Goal: Use online tool/utility: Utilize a website feature to perform a specific function

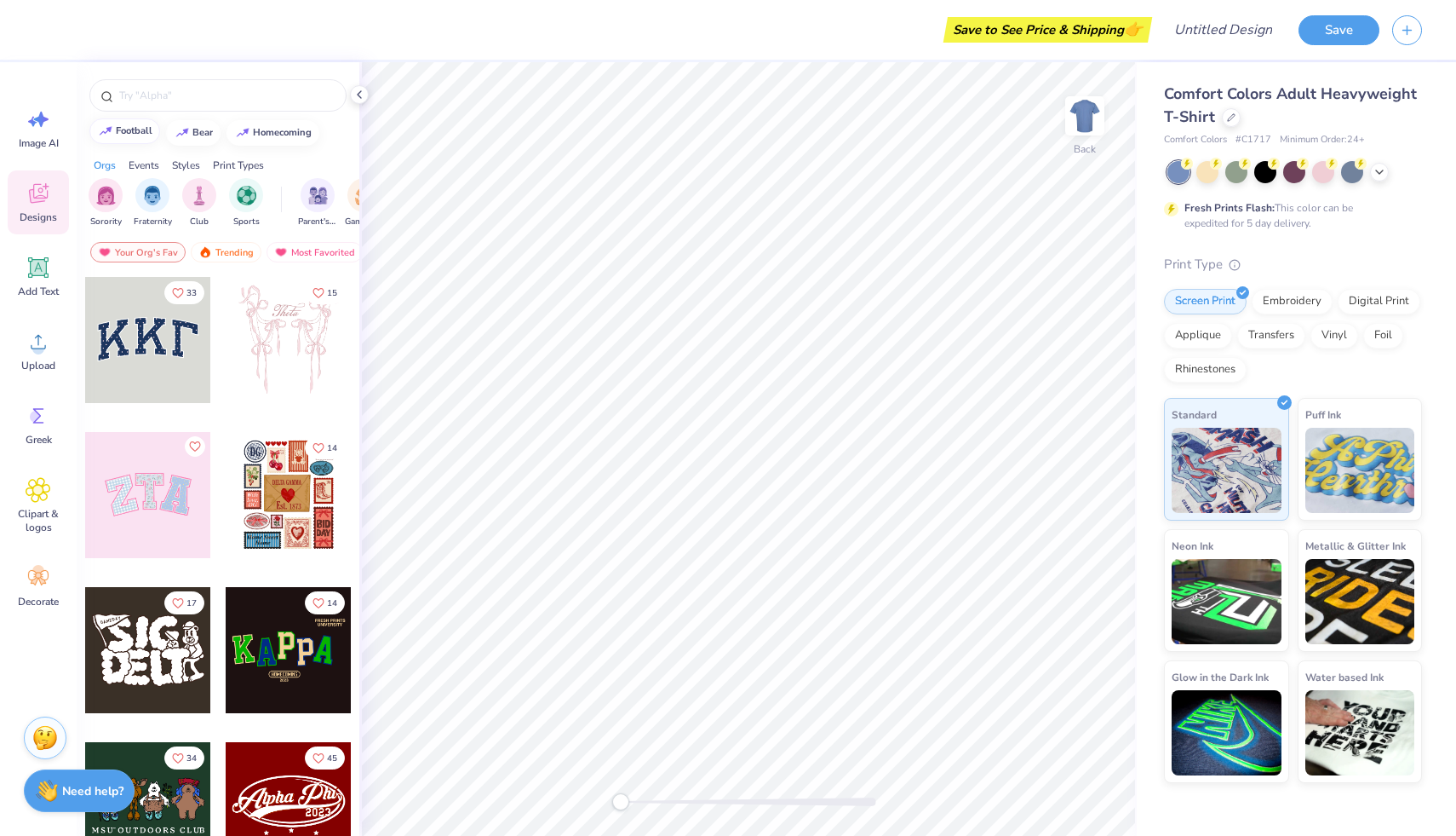
click at [136, 134] on div "football" at bounding box center [133, 131] width 36 height 9
type input "football"
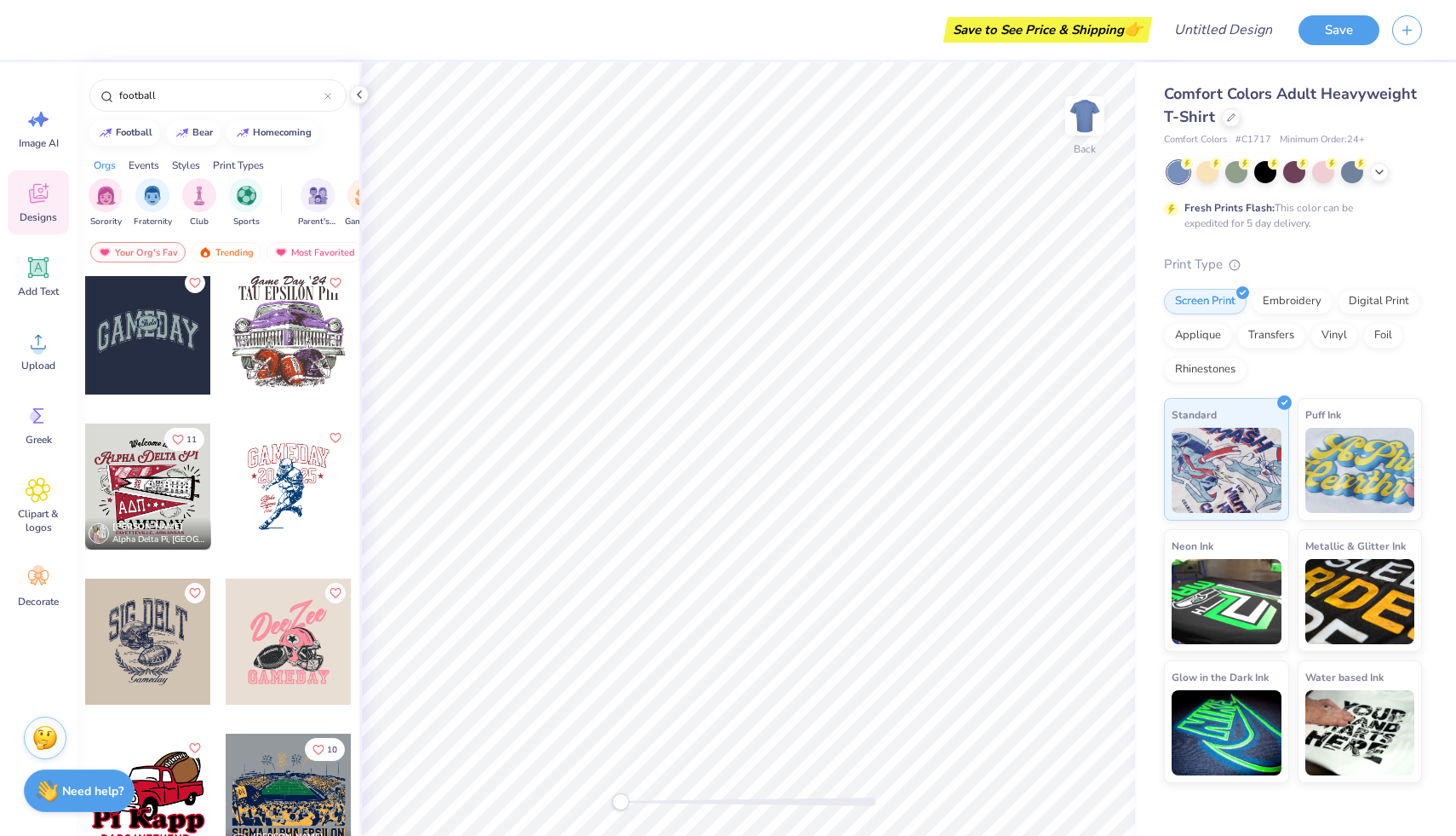
scroll to position [168, 0]
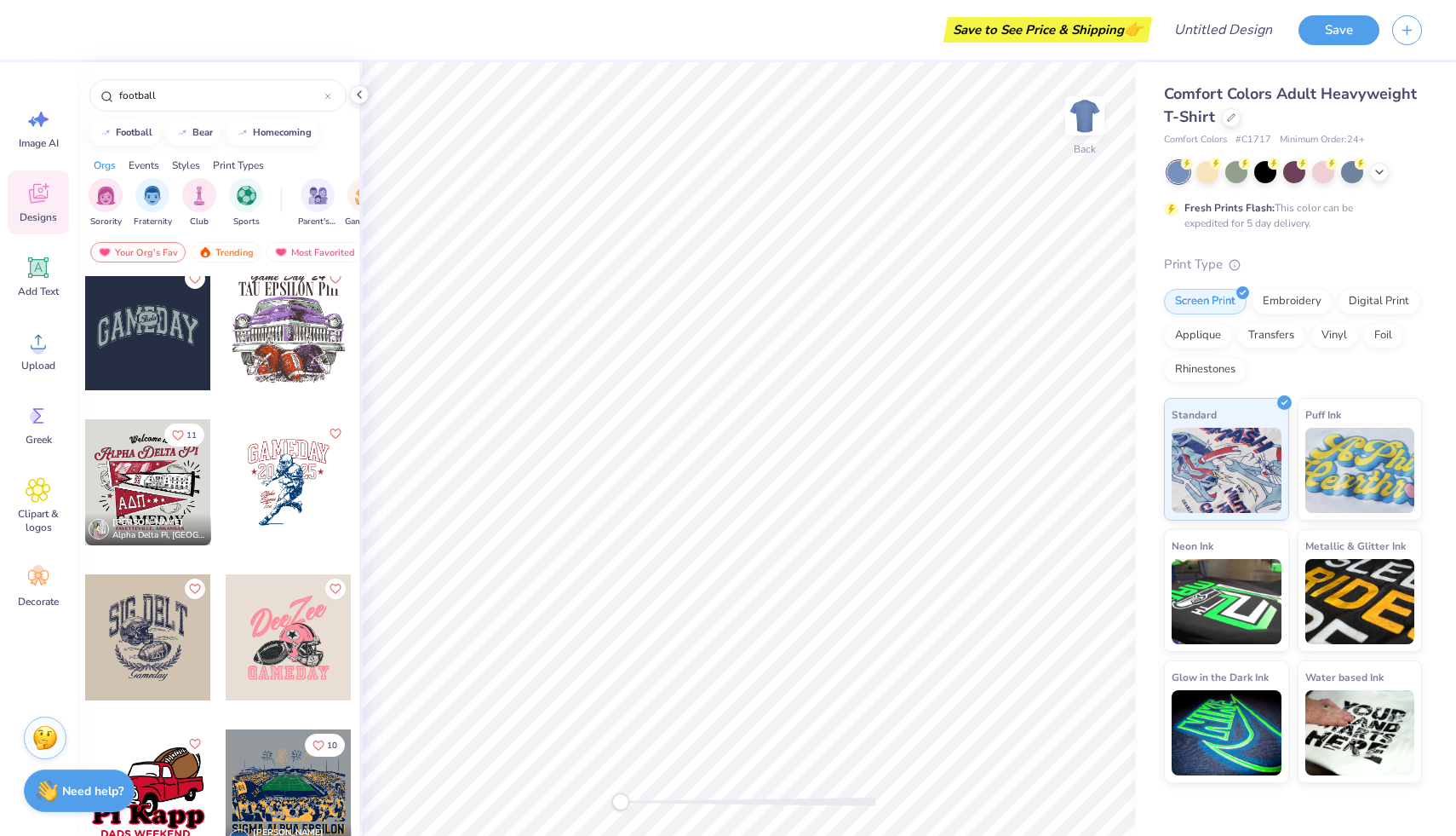
click at [291, 472] on div at bounding box center [288, 481] width 126 height 126
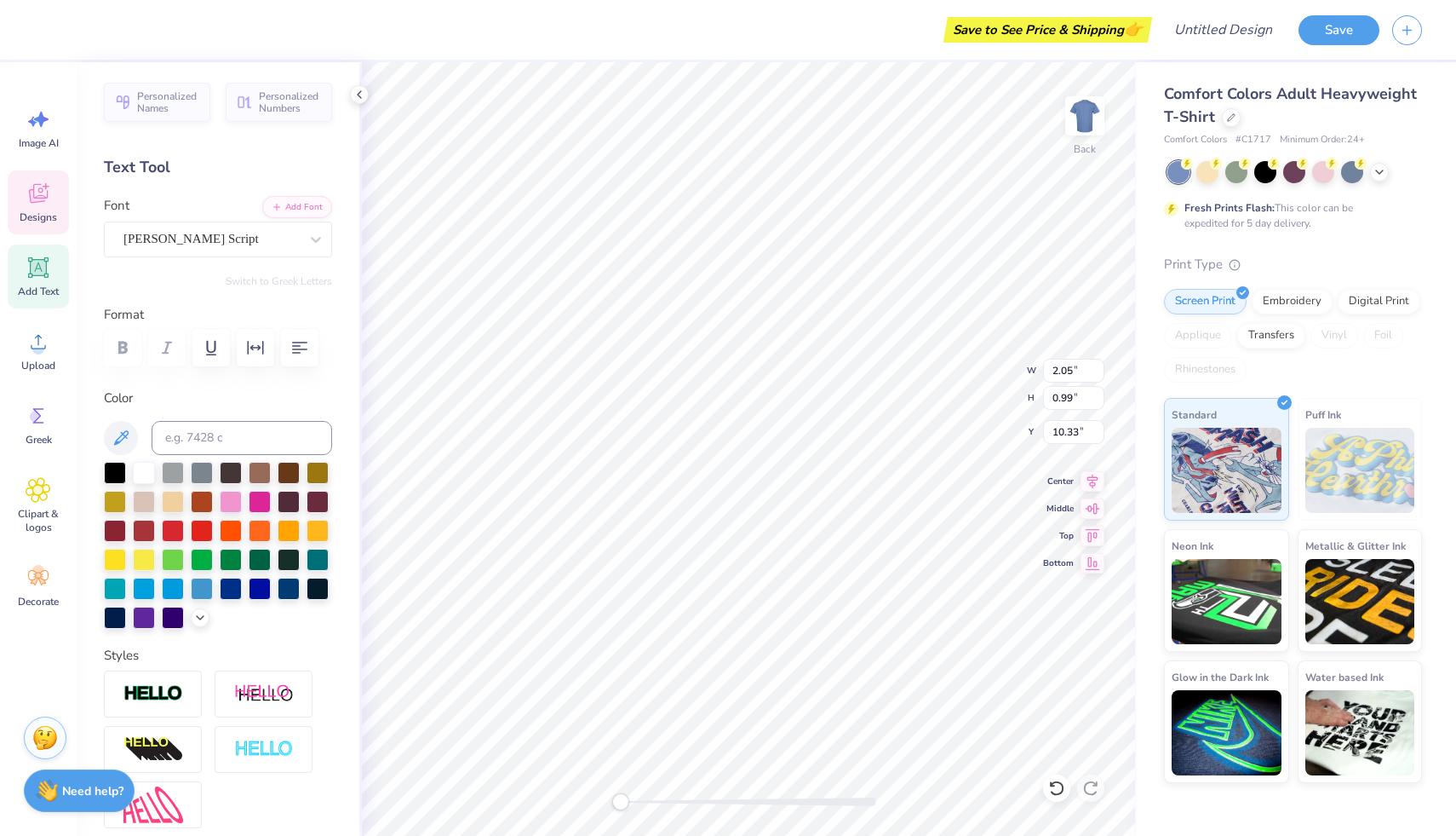
scroll to position [14, 2]
type input "1.84"
type input "1.09"
type input "9.47"
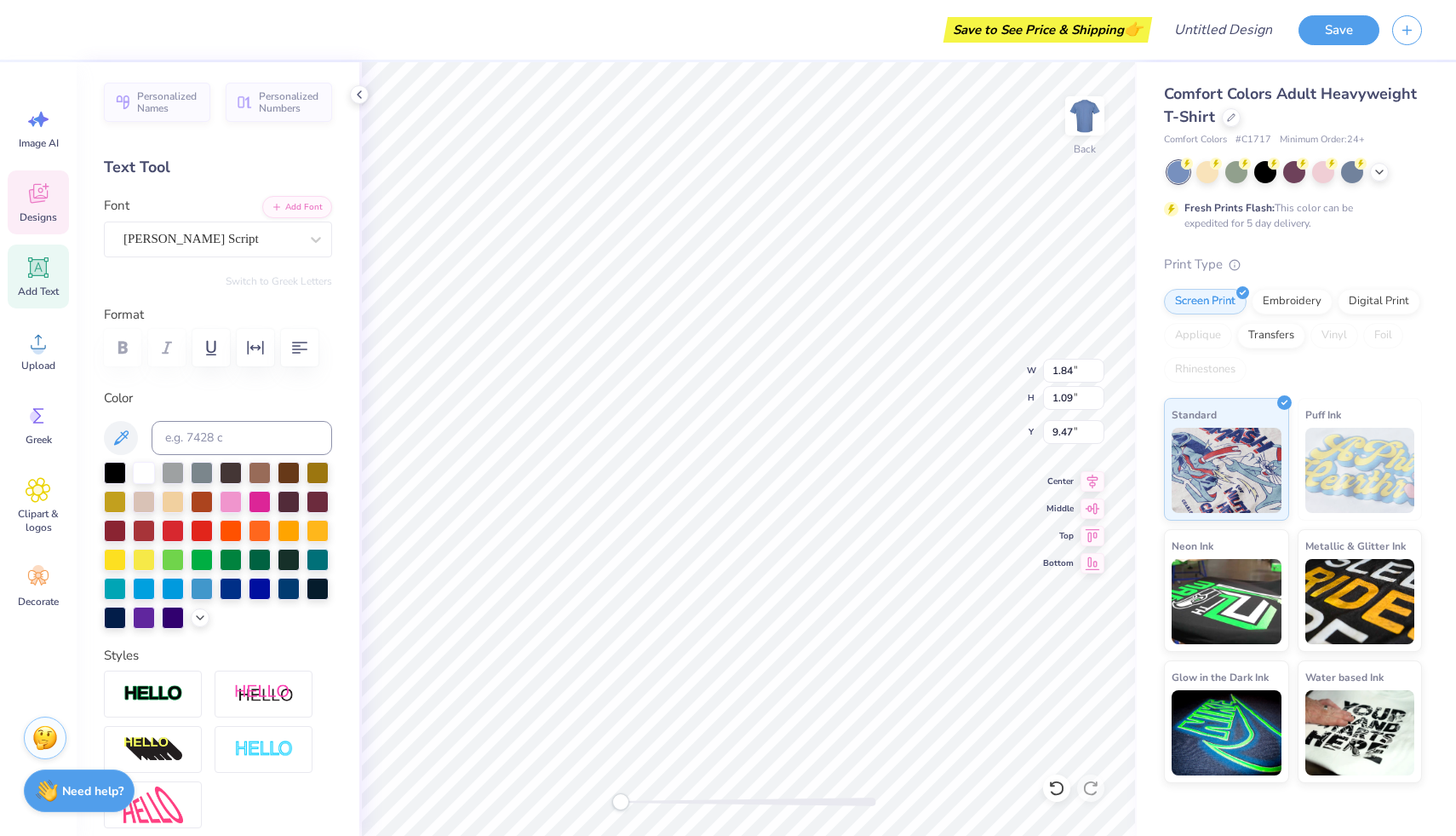
type textarea "Kappa"
type input "2.05"
type input "0.99"
type input "10.33"
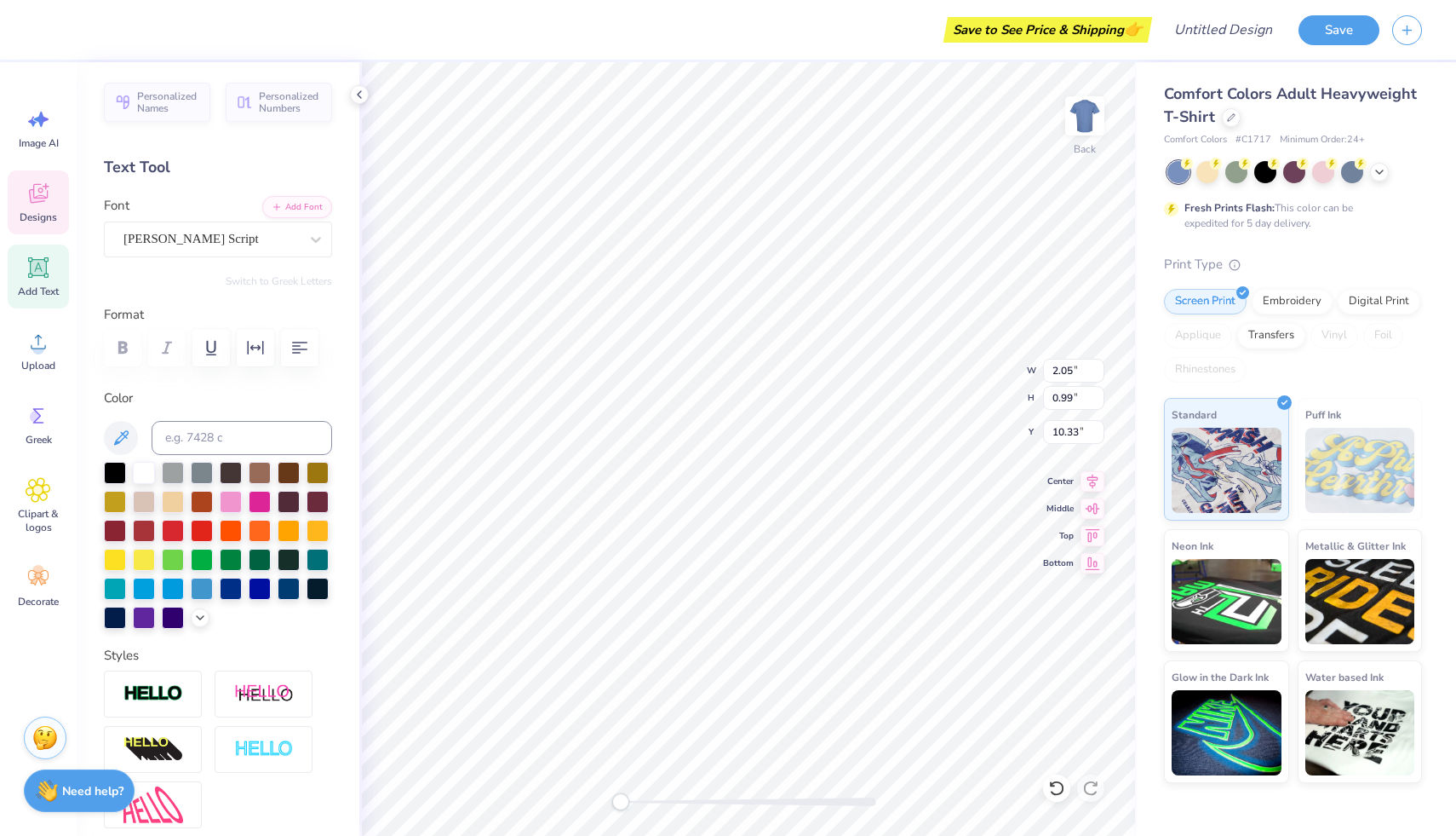
type textarea "Sigma"
type input "1.06"
type input "0.88"
type input "11.02"
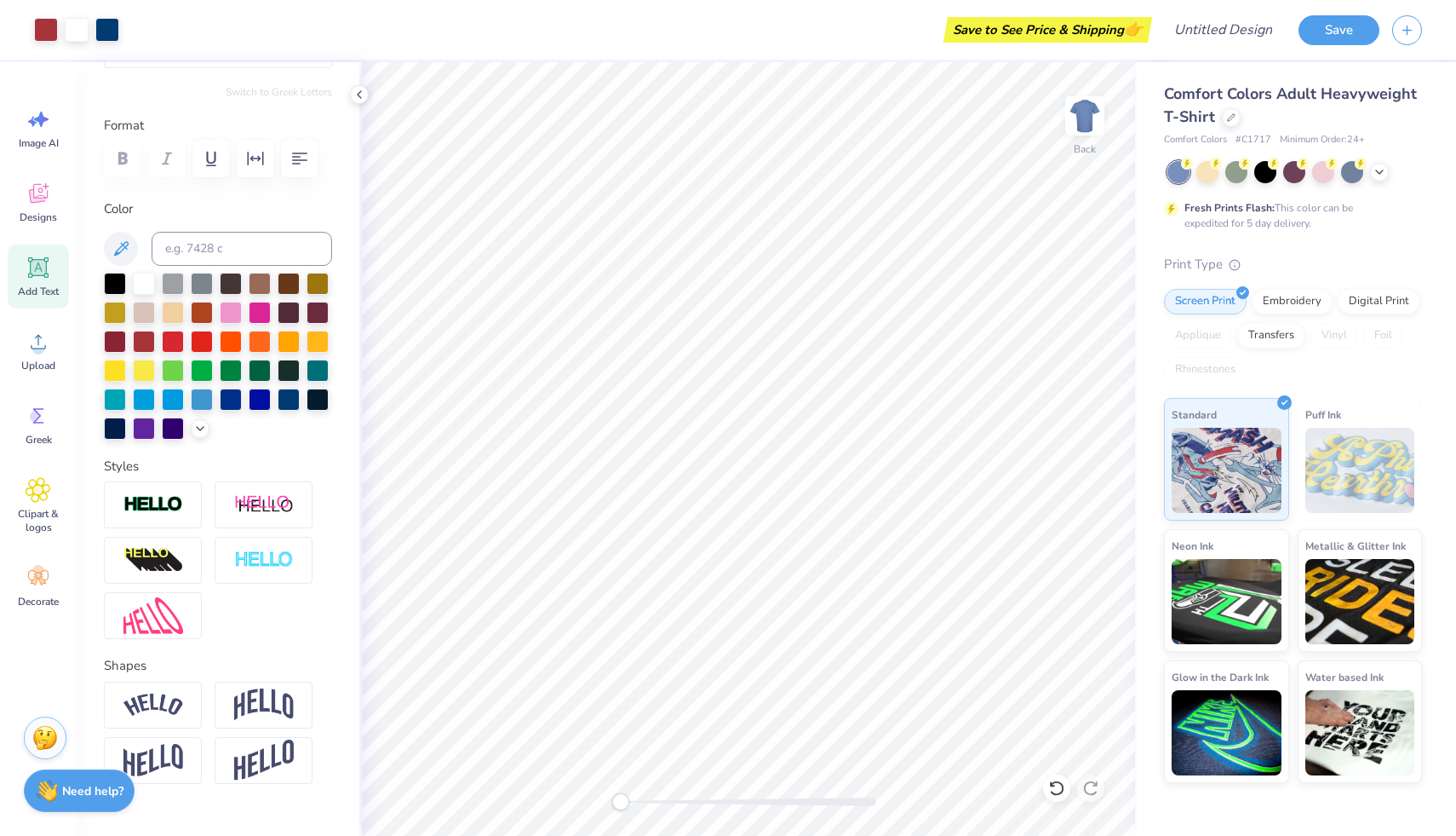
scroll to position [250, 0]
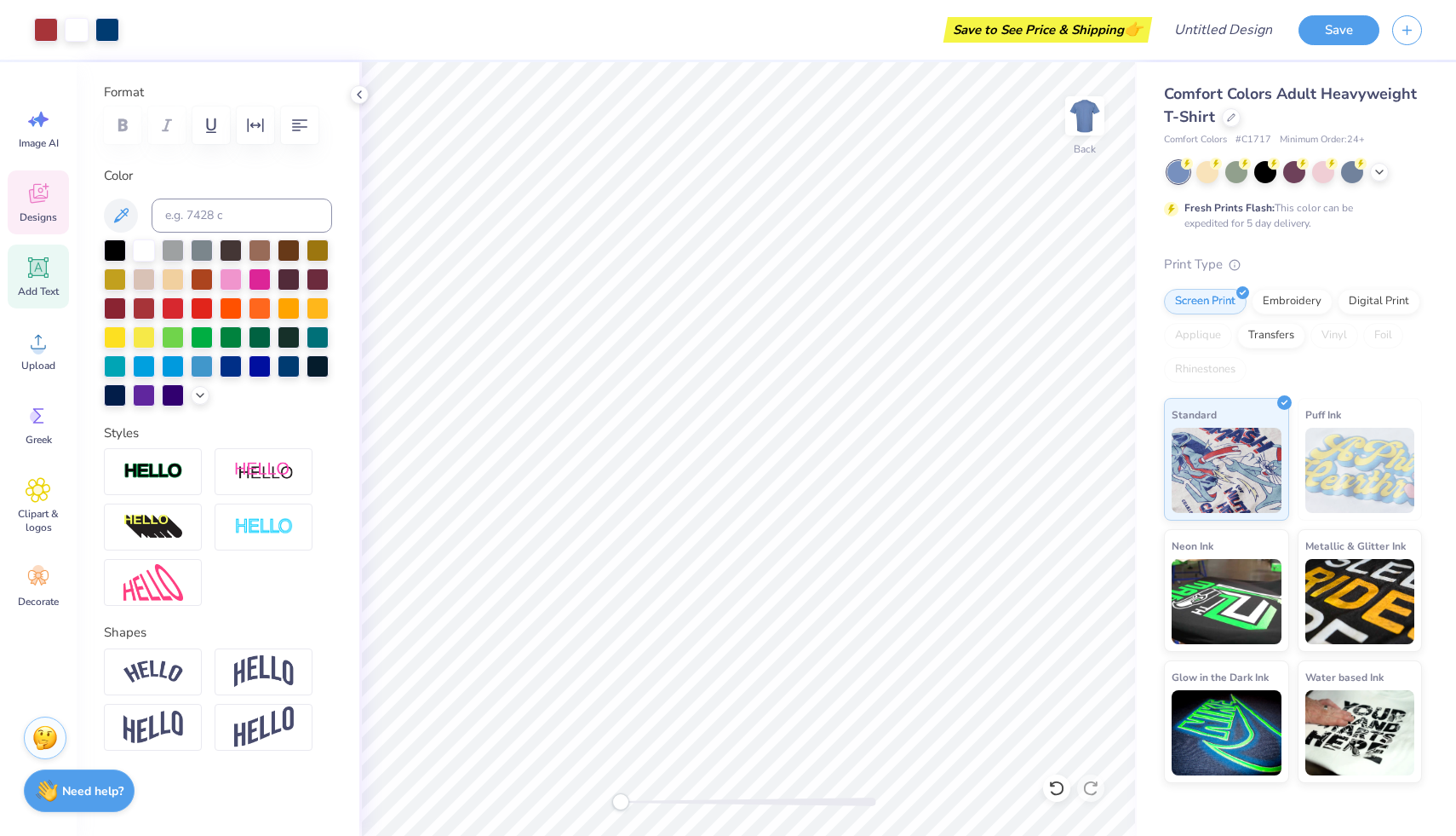
click at [44, 193] on icon at bounding box center [37, 193] width 25 height 25
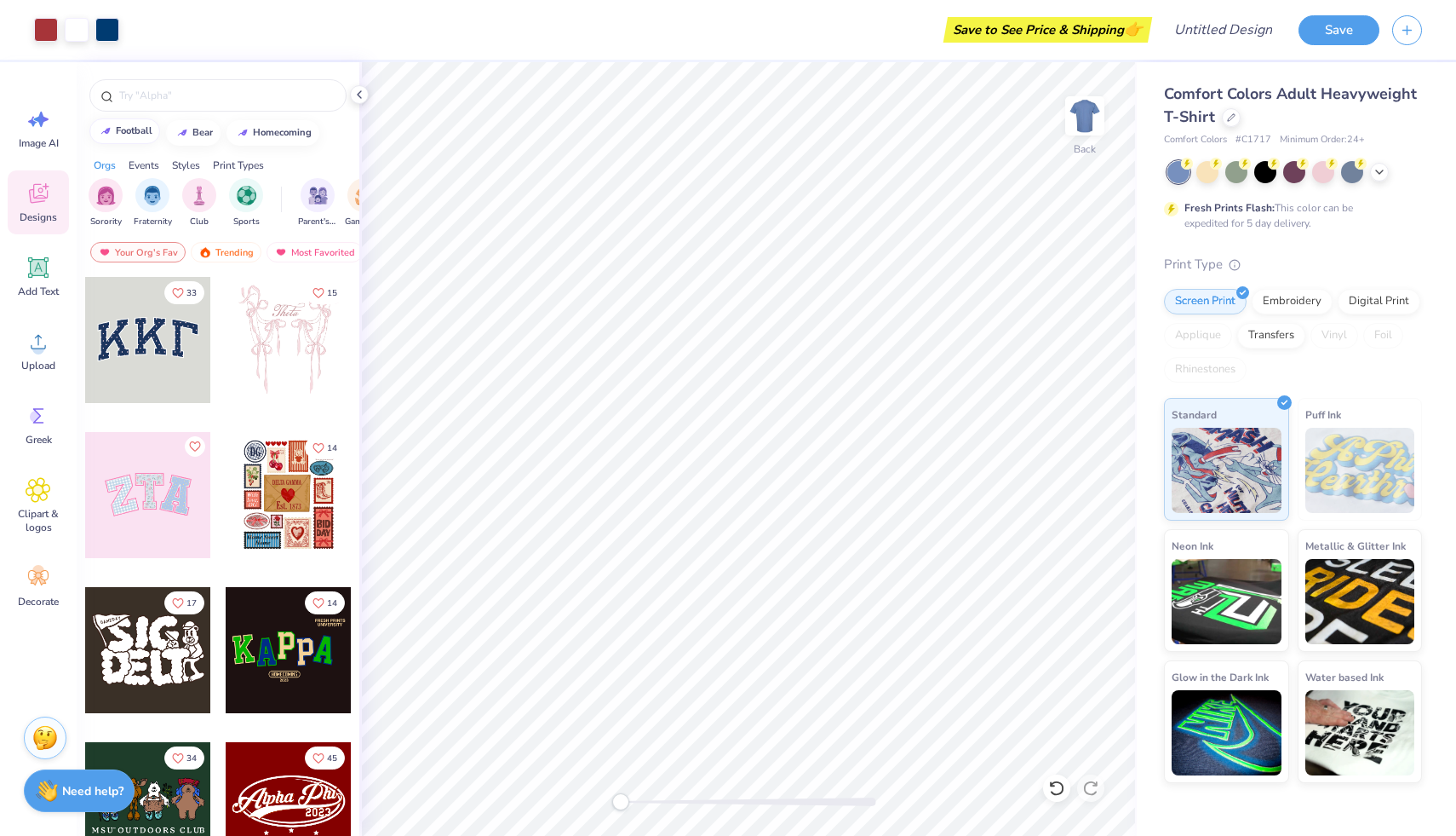
click at [118, 133] on div "football" at bounding box center [133, 131] width 36 height 9
type input "football"
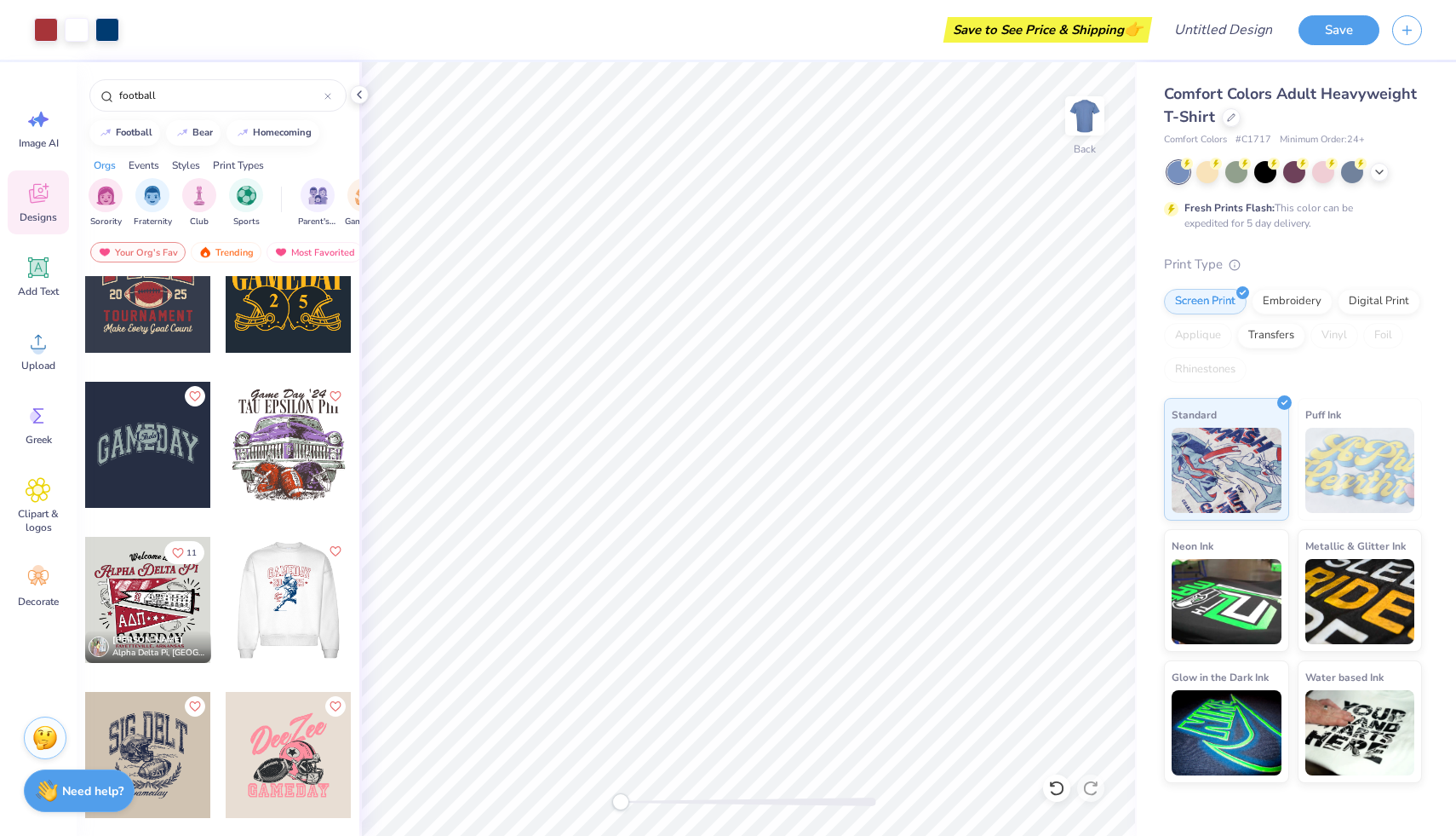
scroll to position [63, 0]
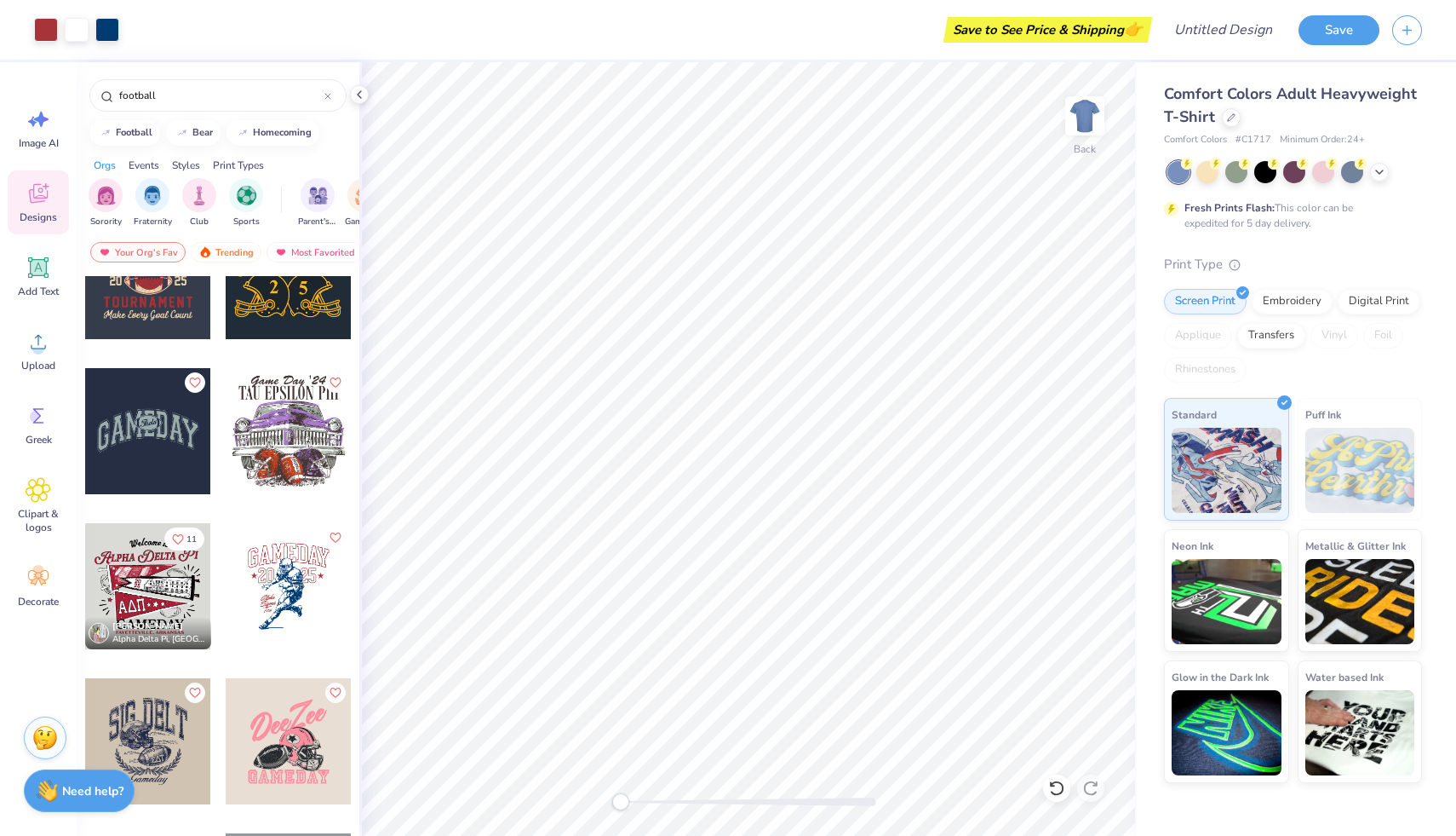
click at [279, 387] on div at bounding box center [288, 430] width 126 height 126
type input "5.82"
type input "9.13"
type input "4.88"
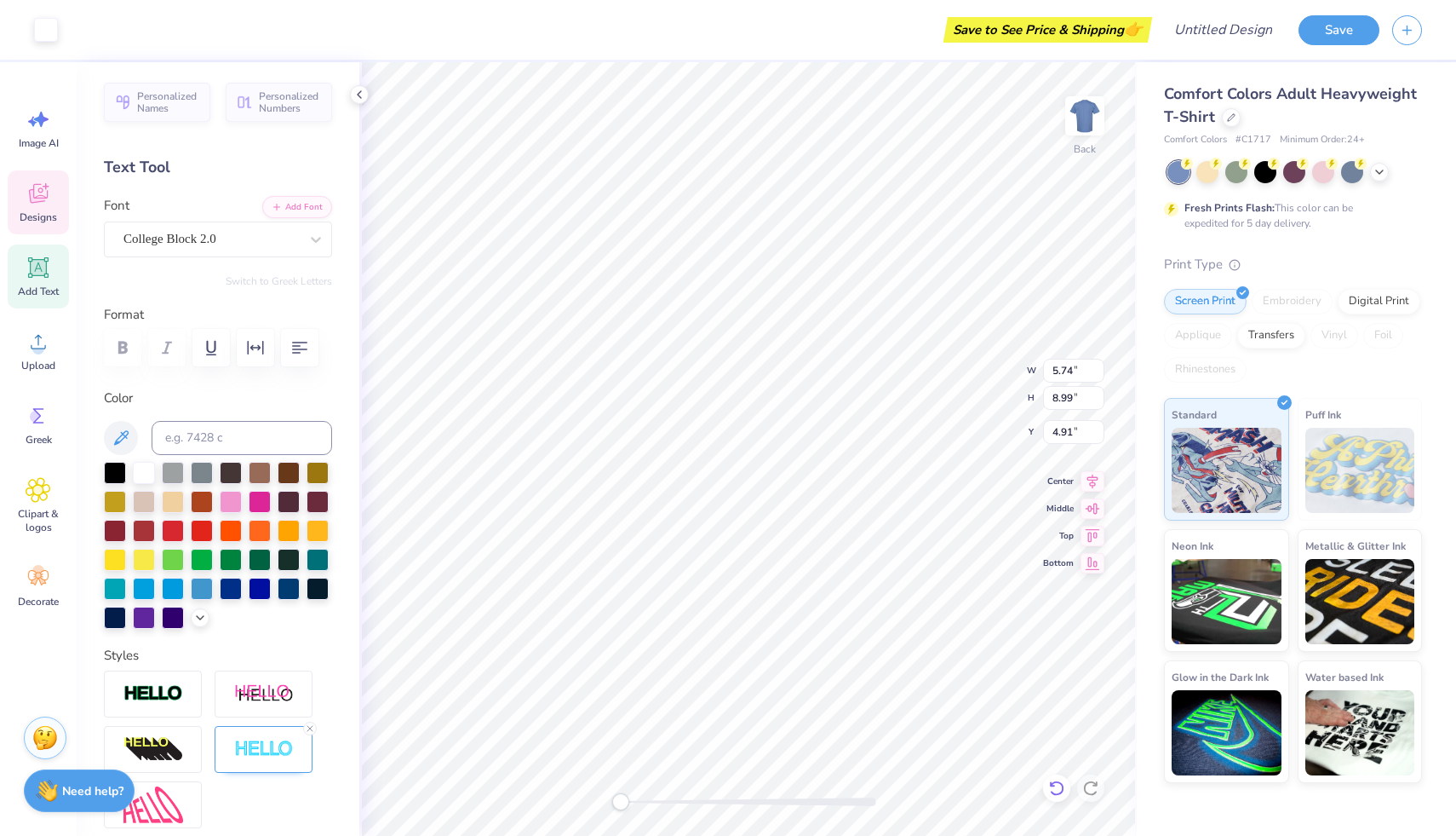
click at [1055, 779] on icon at bounding box center [1057, 787] width 17 height 17
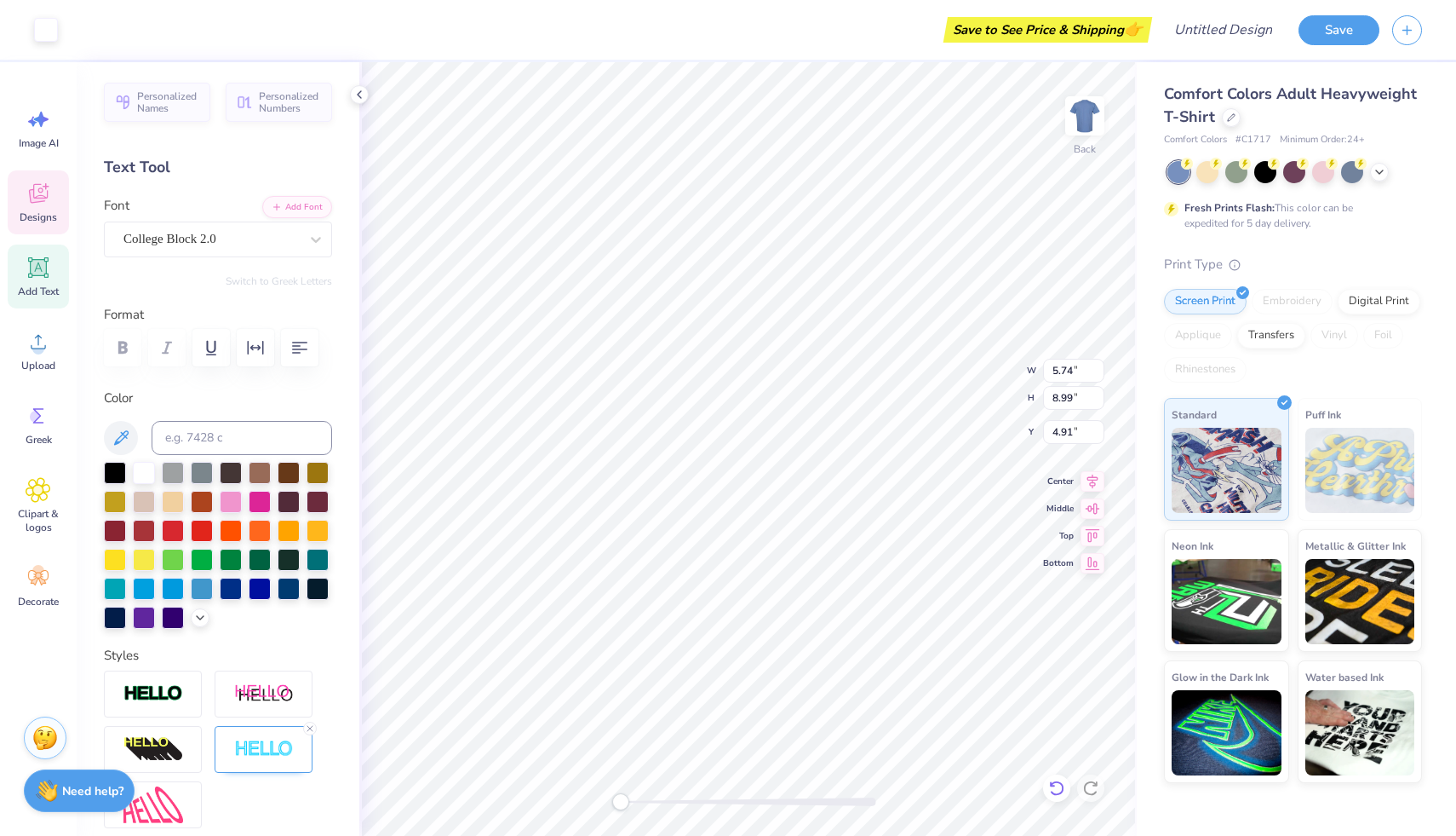
click at [1055, 779] on icon at bounding box center [1057, 787] width 17 height 17
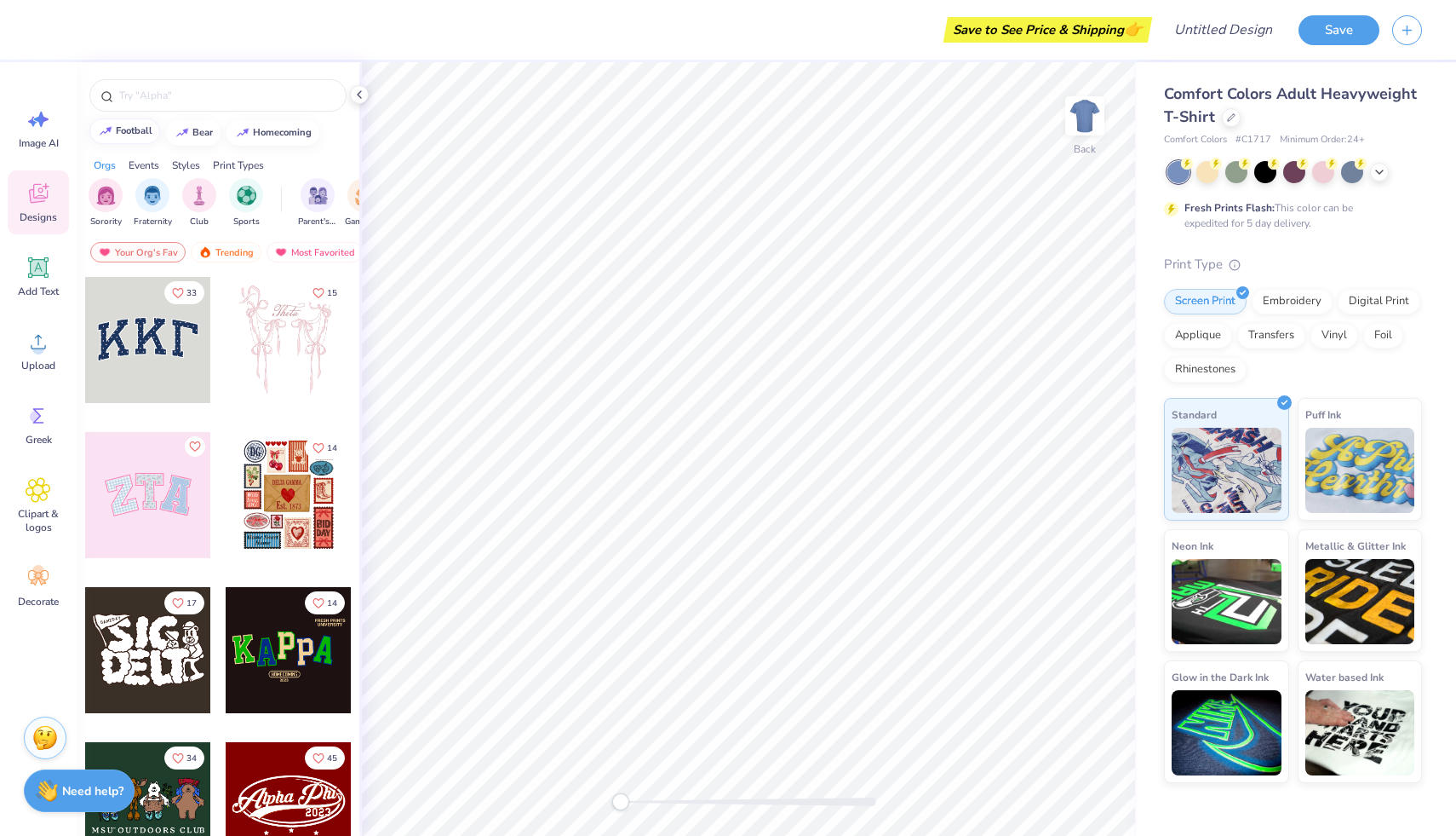
click at [130, 122] on button "football" at bounding box center [125, 131] width 71 height 25
type input "football"
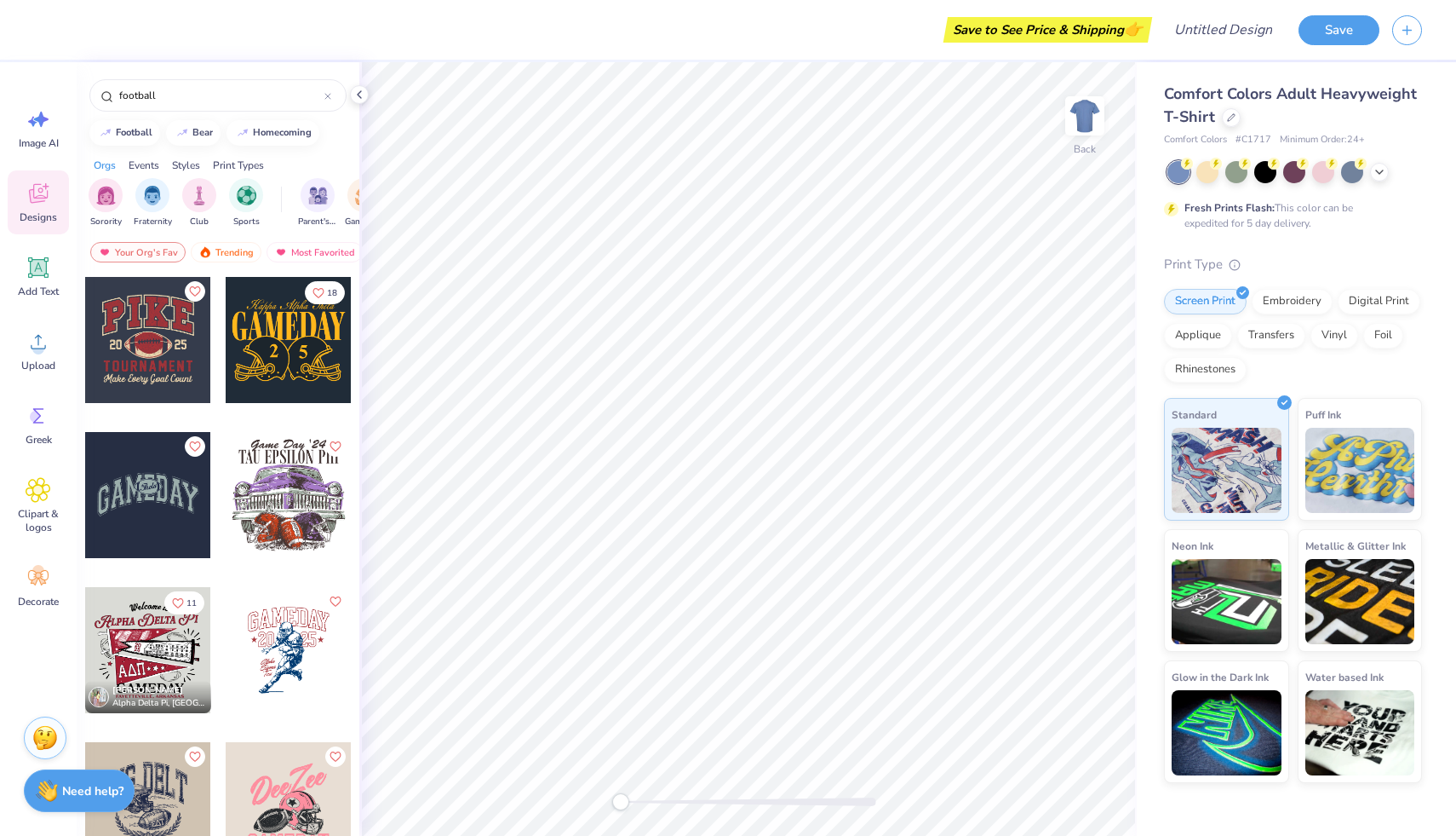
click at [290, 509] on div at bounding box center [288, 495] width 126 height 126
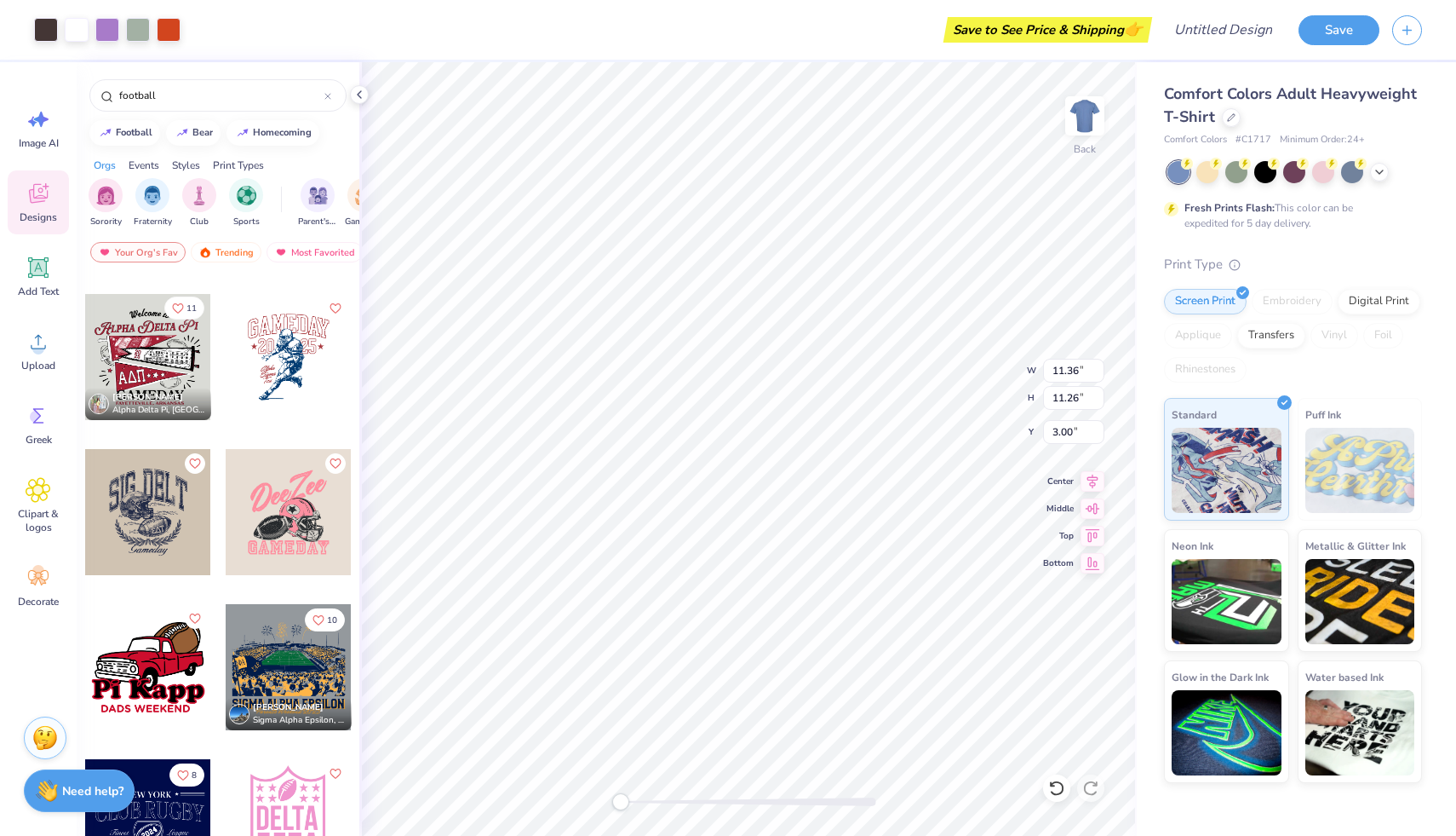
scroll to position [321, 0]
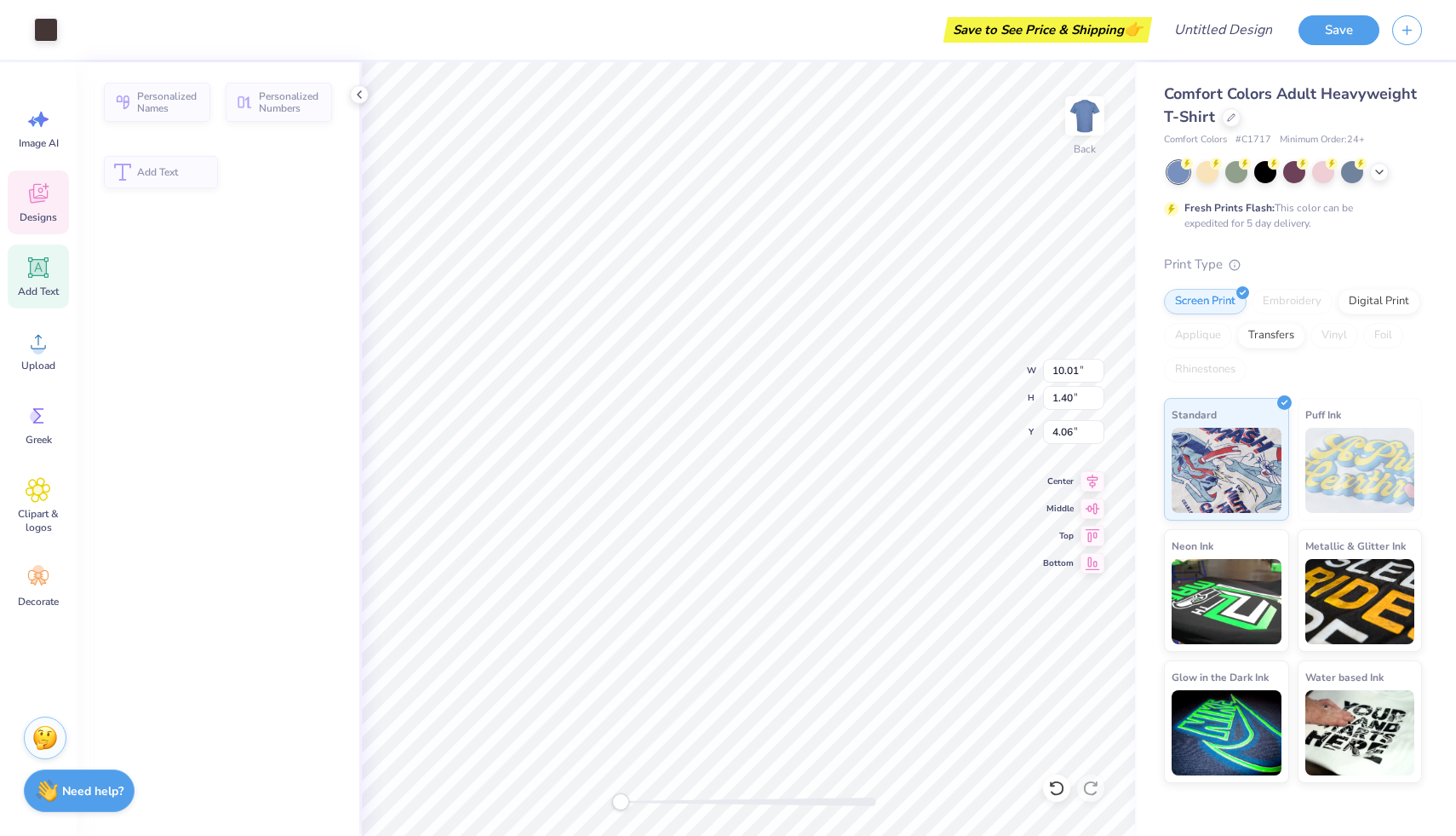
type input "10.01"
type input "1.40"
type input "4.06"
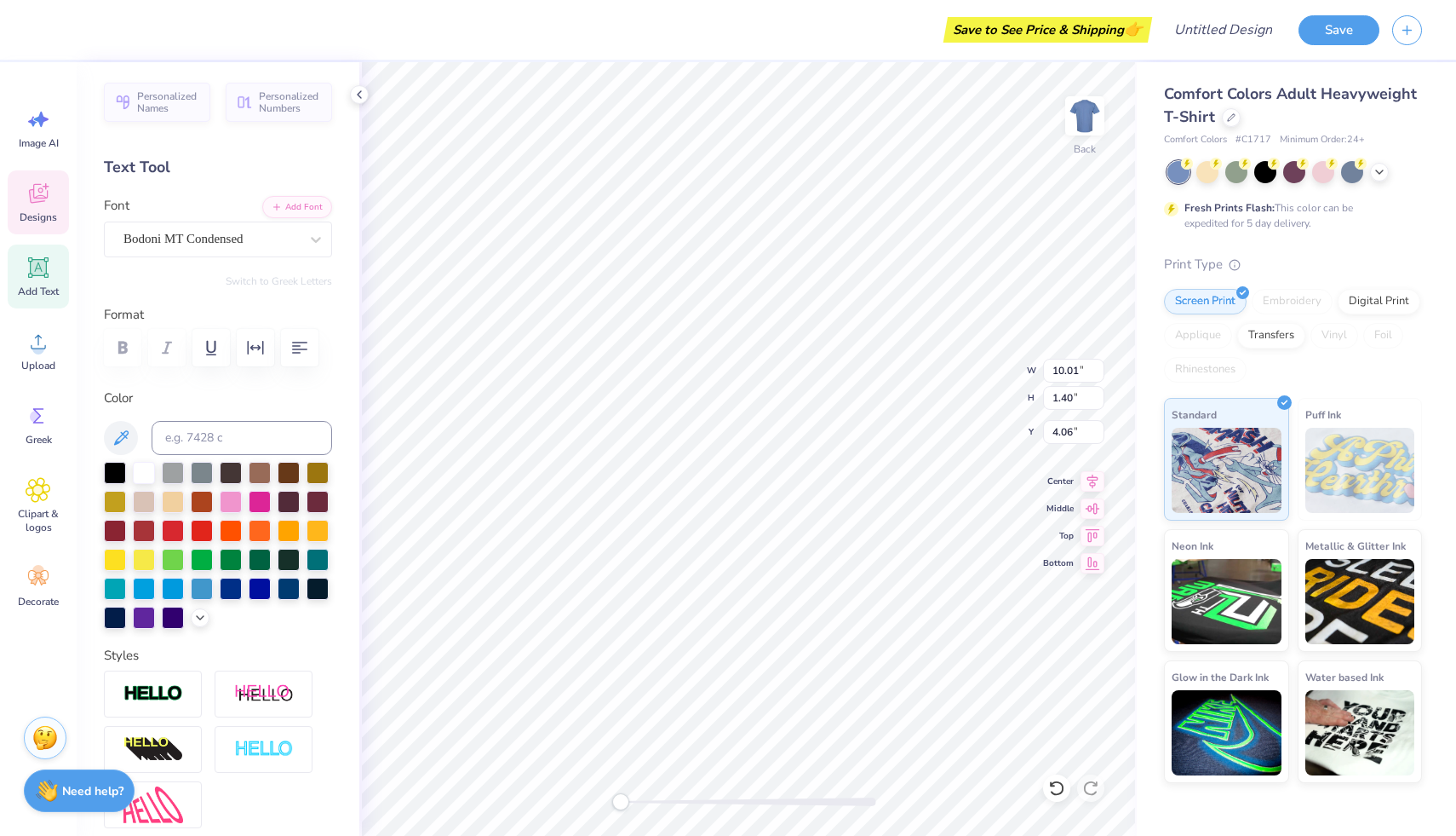
scroll to position [14, 7]
type textarea "Kappa Sigma"
click at [1062, 788] on icon at bounding box center [1057, 787] width 15 height 15
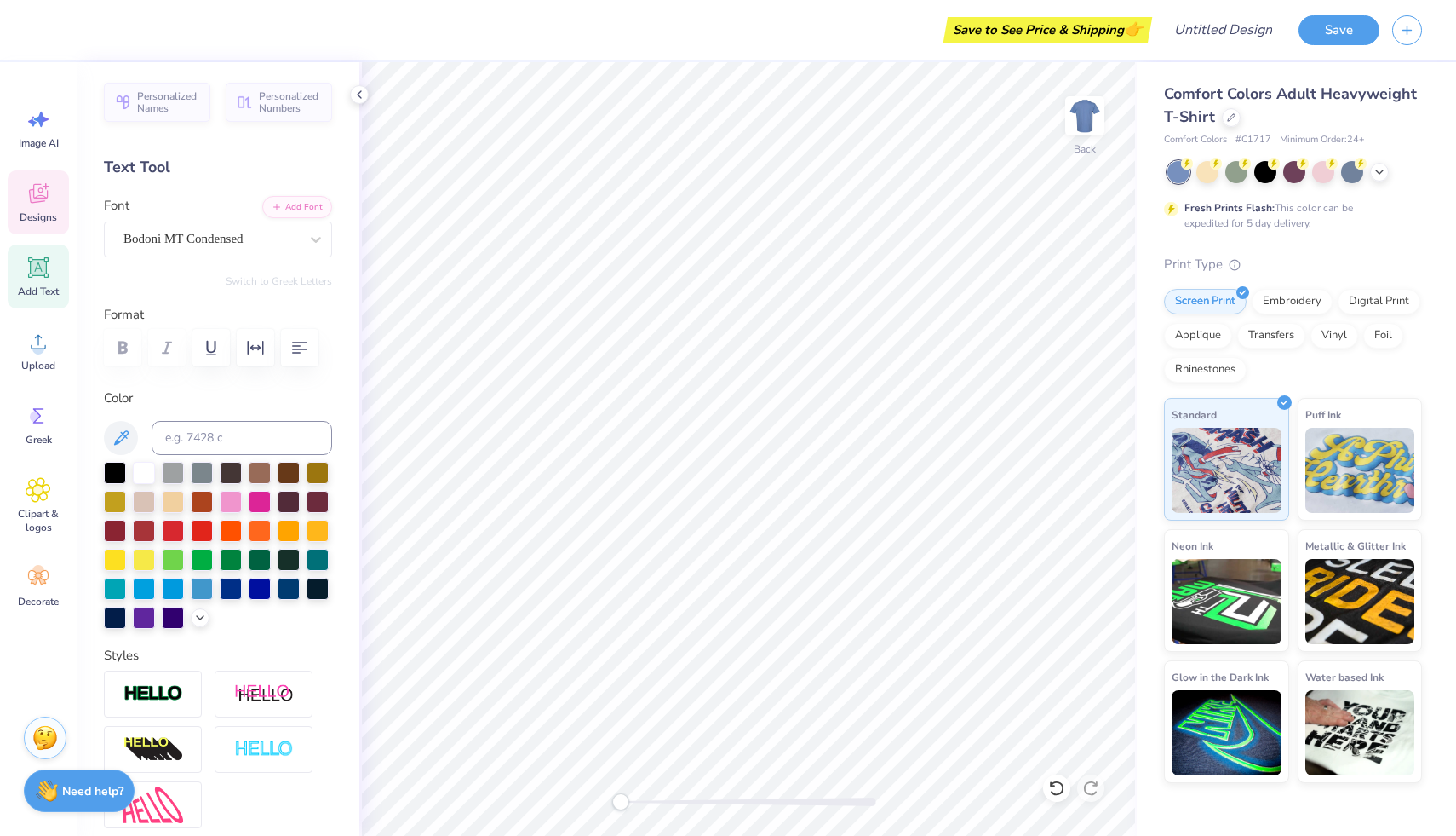
click at [57, 193] on div "Designs" at bounding box center [38, 202] width 62 height 63
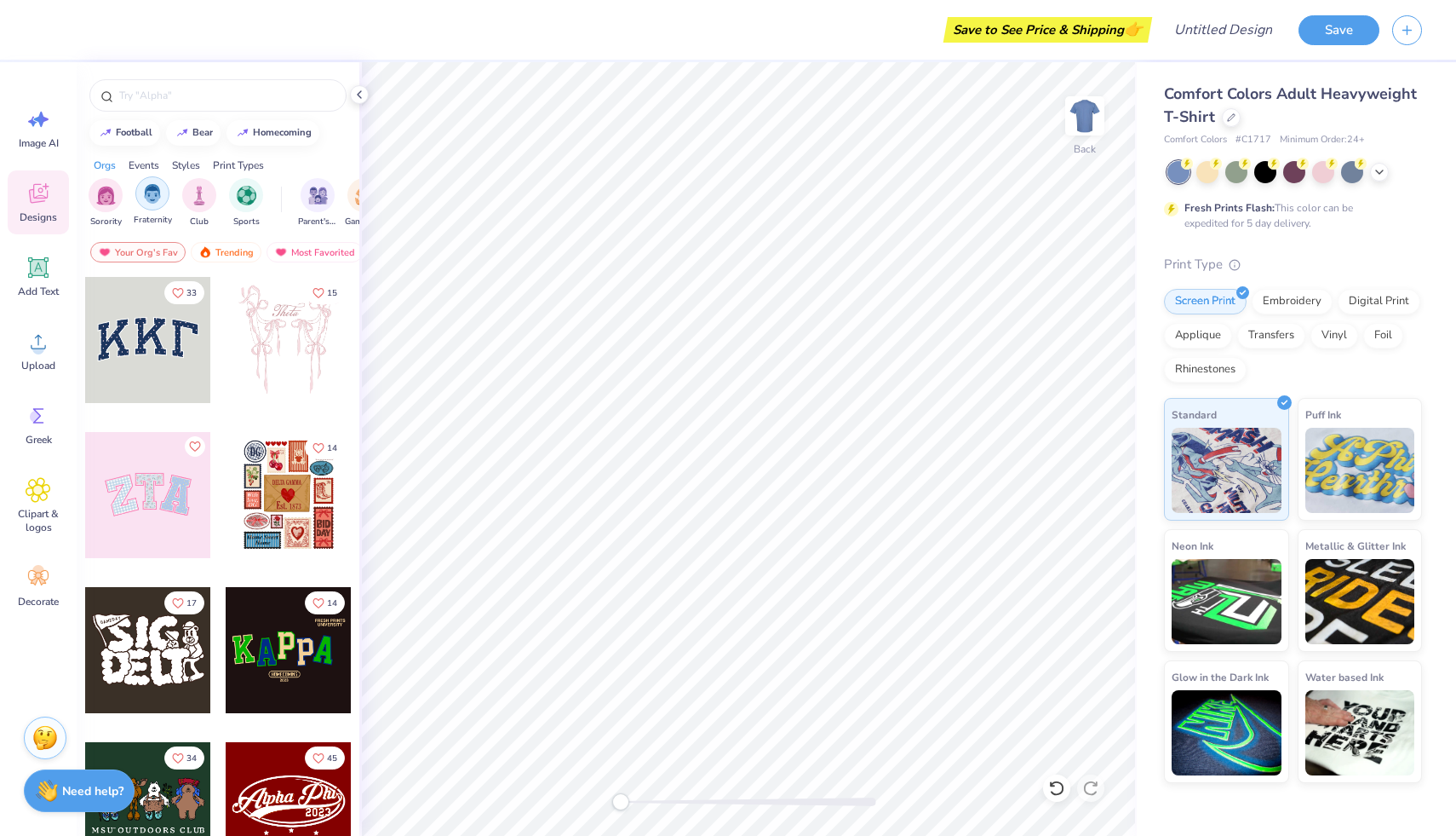
click at [154, 196] on img "filter for Fraternity" at bounding box center [152, 193] width 19 height 20
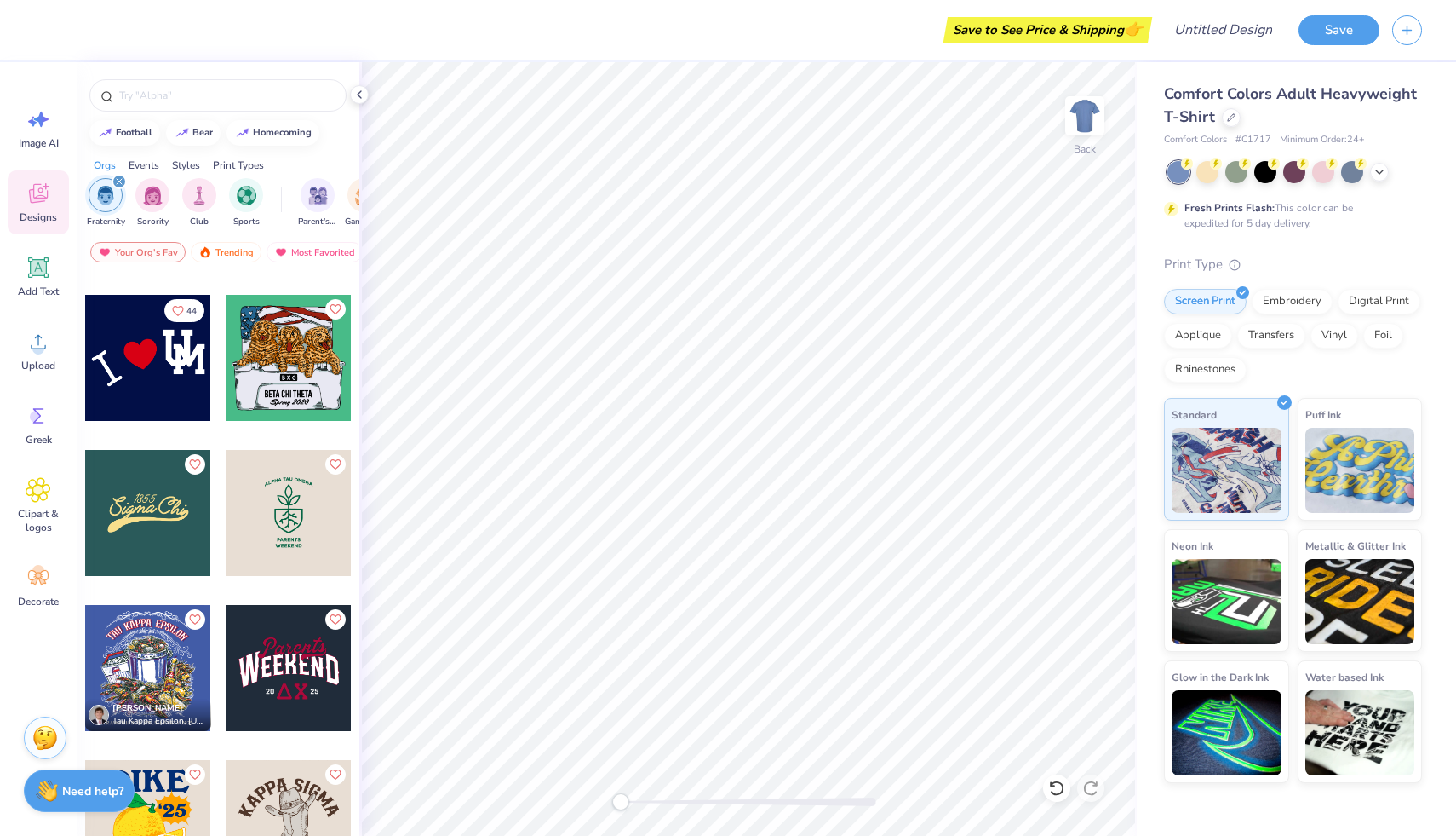
scroll to position [1595, 0]
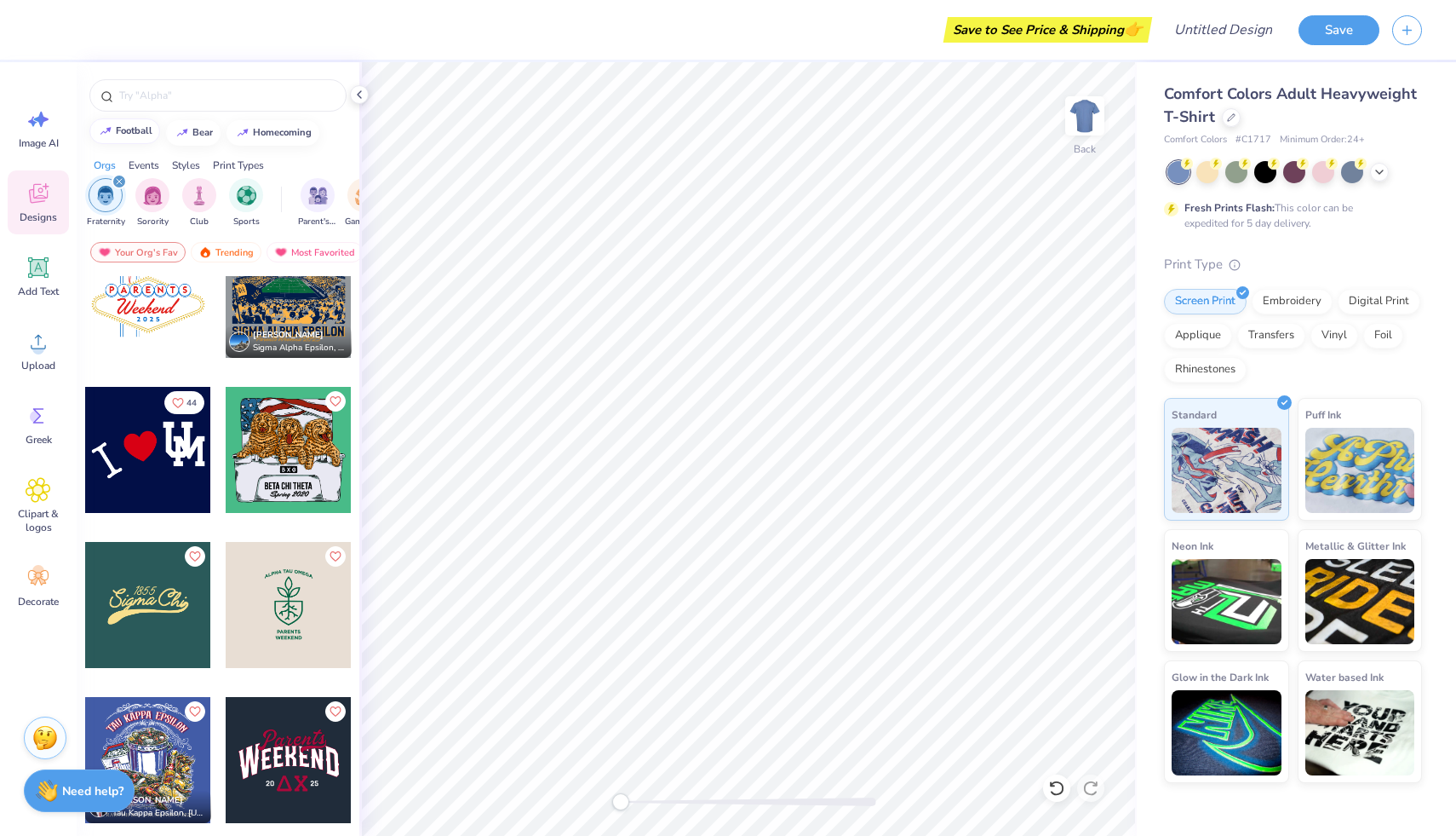
click at [141, 132] on div "football" at bounding box center [133, 131] width 36 height 9
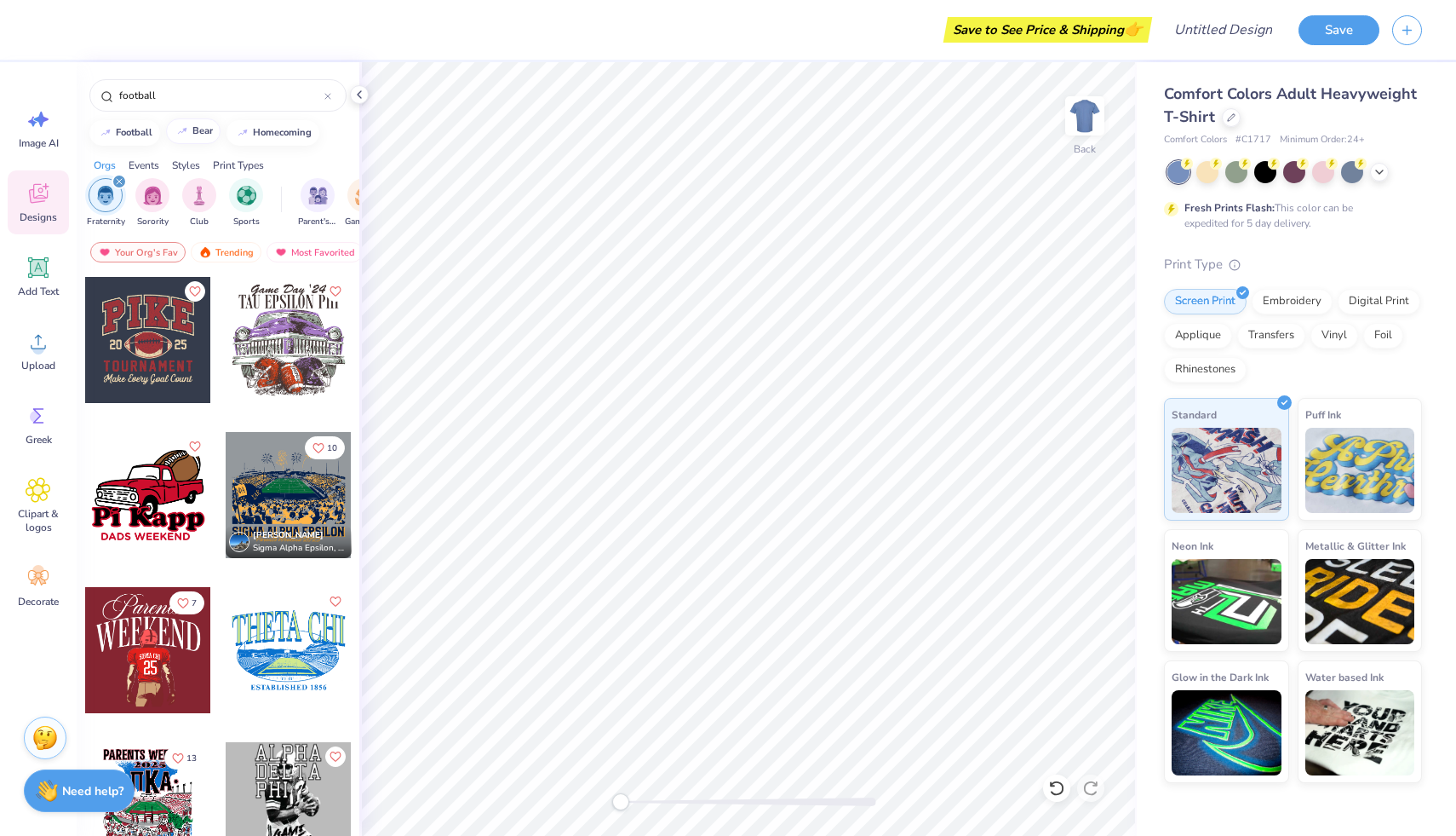
click at [203, 130] on div "bear" at bounding box center [202, 131] width 21 height 9
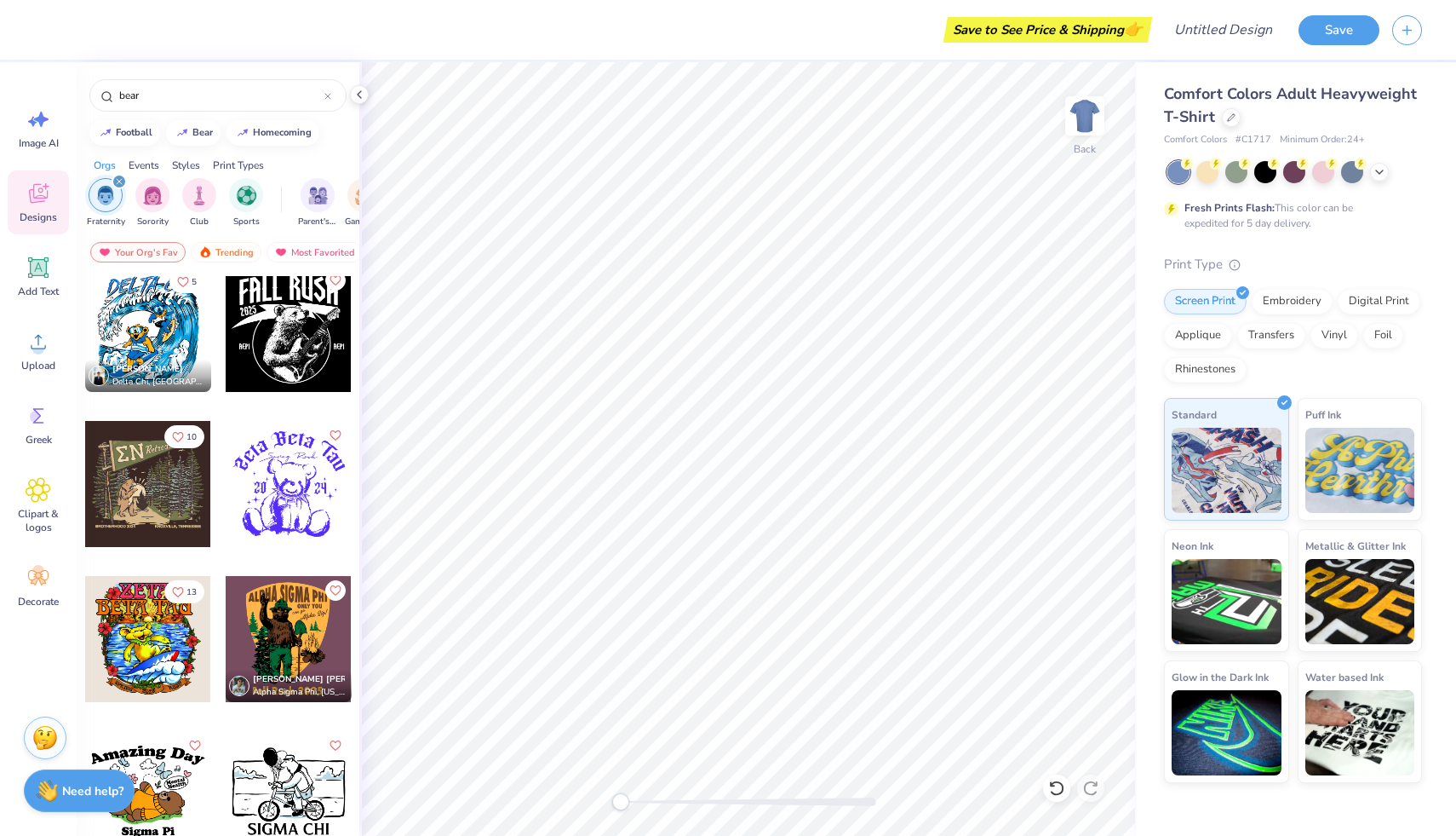
scroll to position [169, 0]
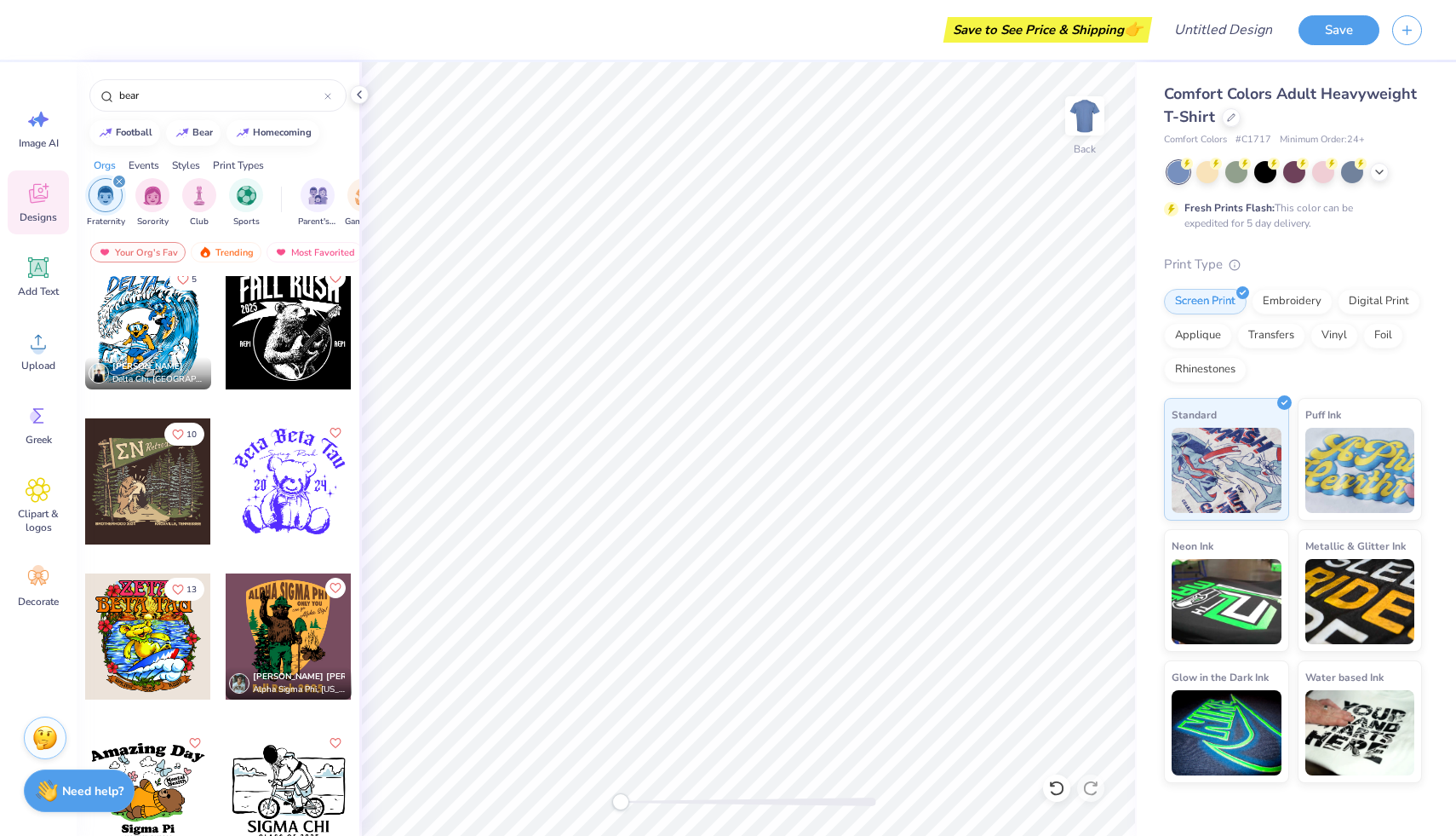
click at [270, 647] on div at bounding box center [288, 635] width 126 height 126
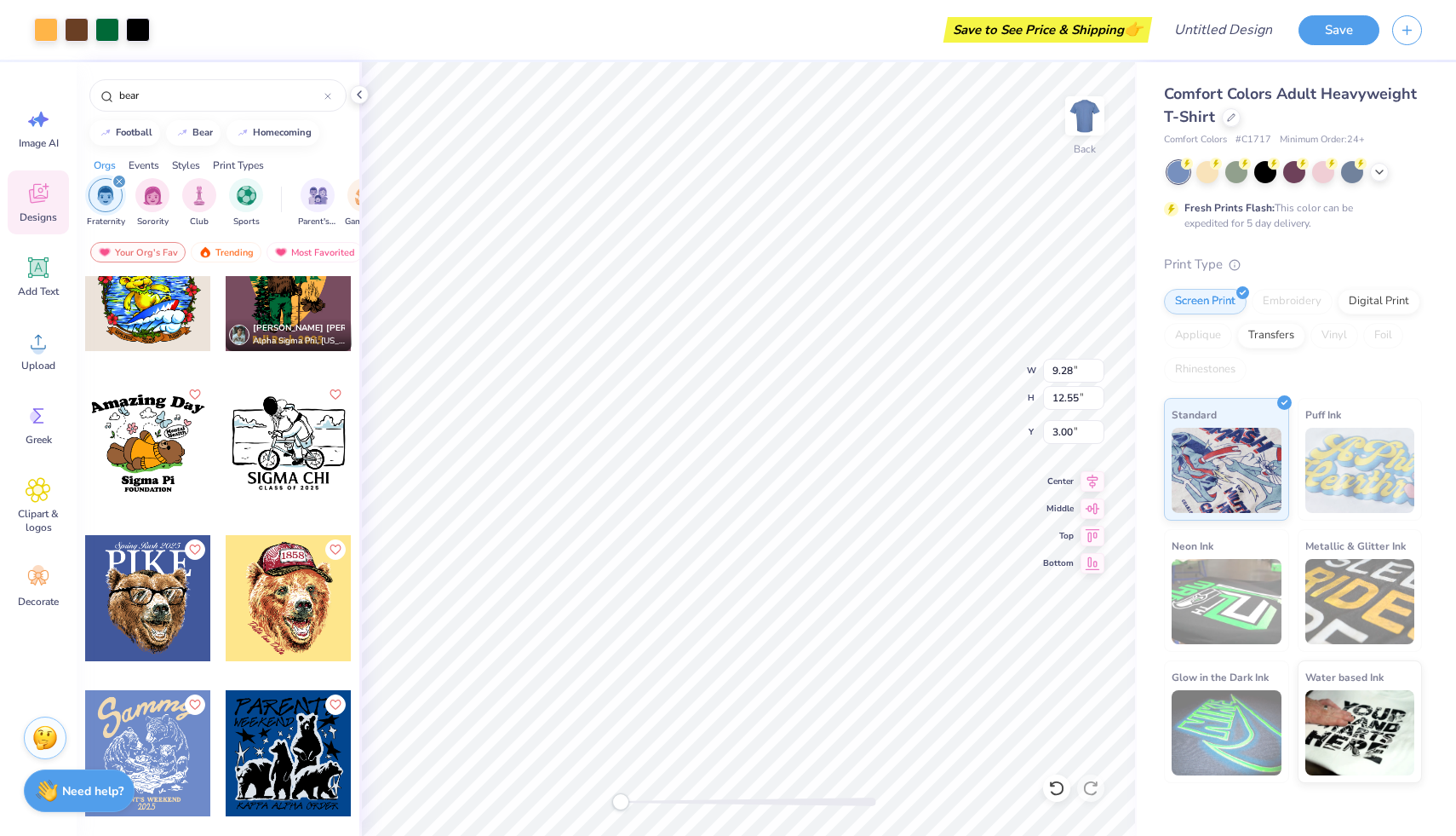
scroll to position [518, 0]
click at [144, 131] on div "football" at bounding box center [133, 131] width 36 height 9
type input "football"
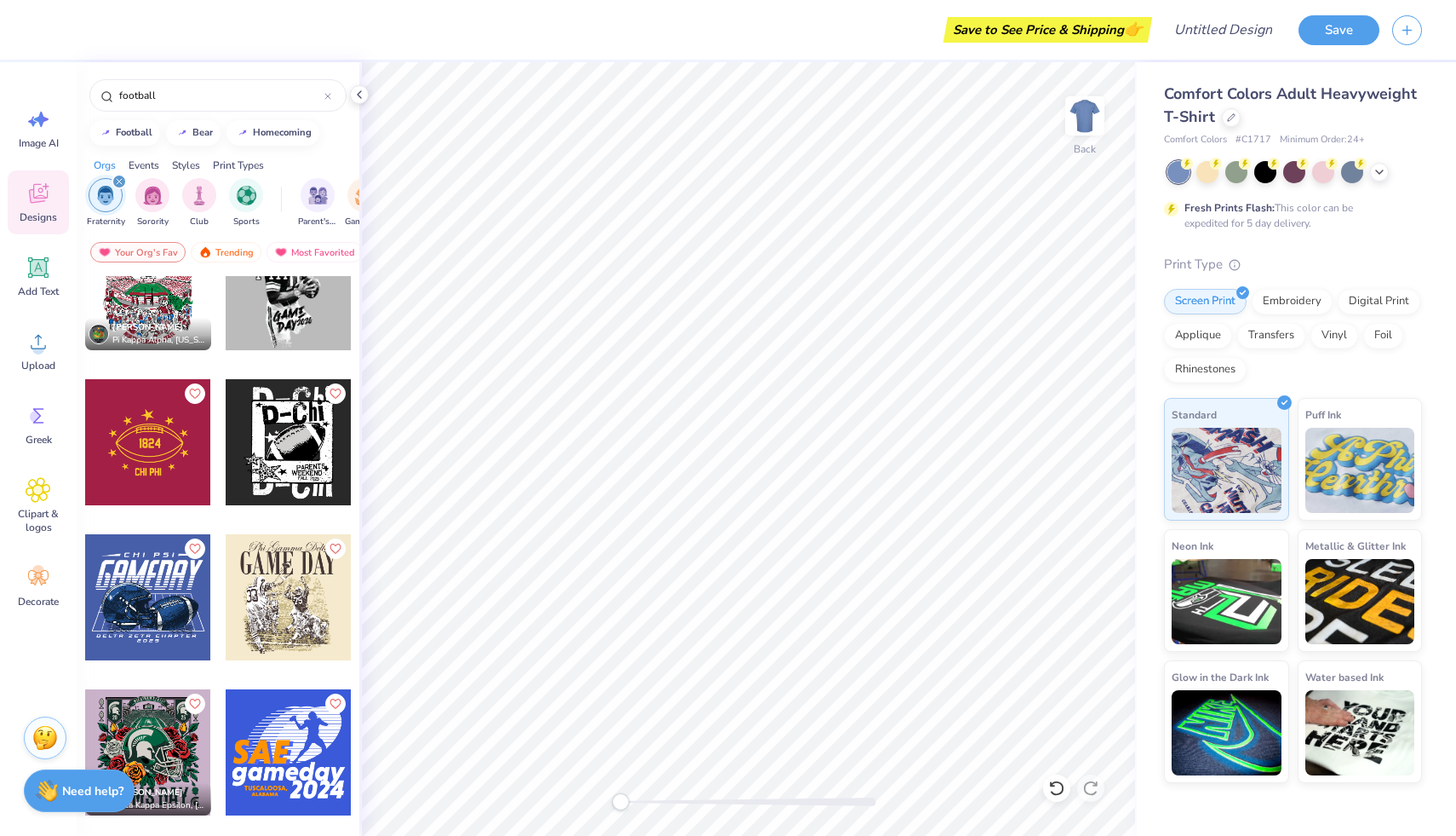
click at [298, 616] on div at bounding box center [288, 596] width 126 height 126
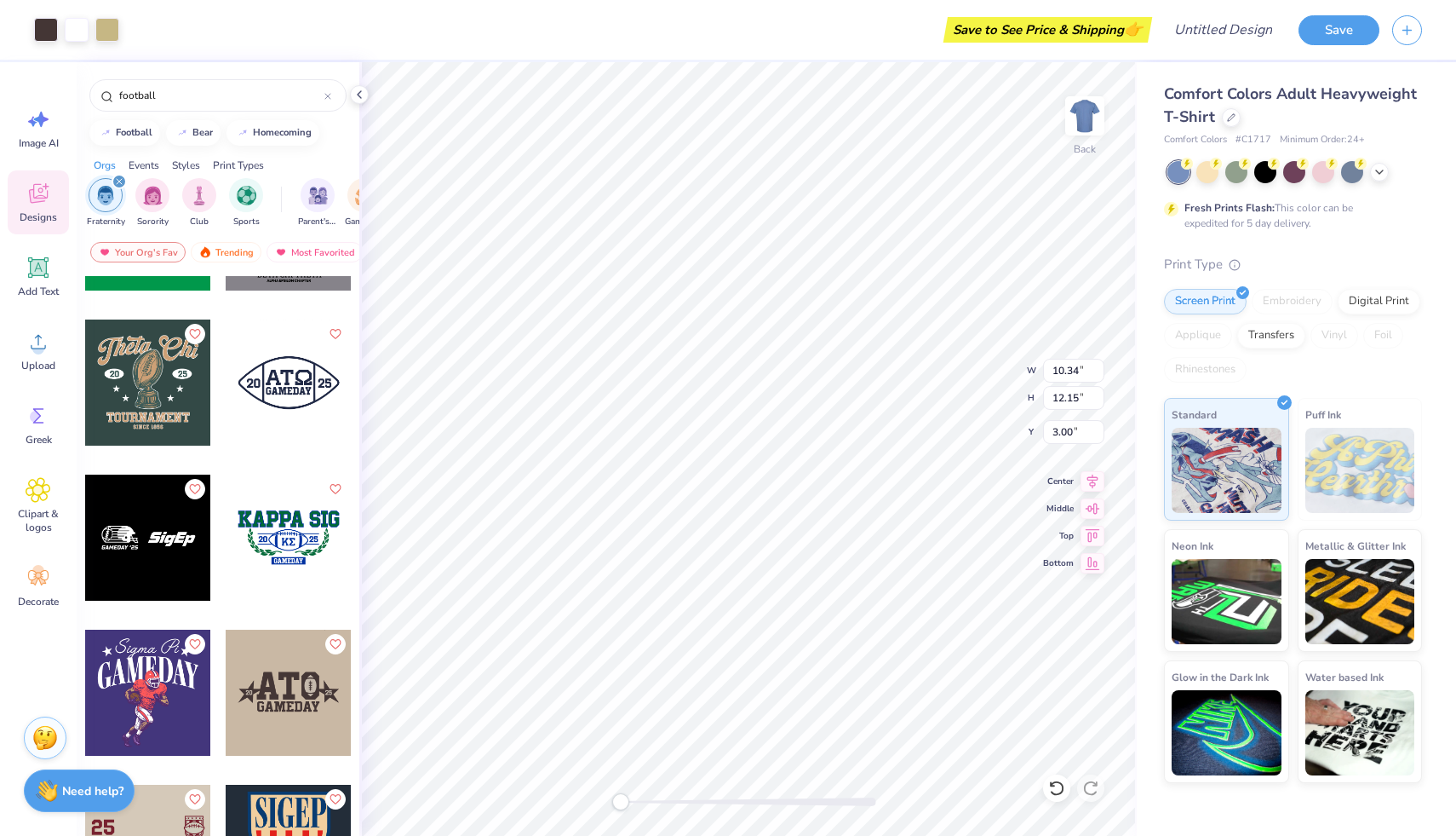
scroll to position [342, 0]
